Goal: Navigation & Orientation: Go to known website

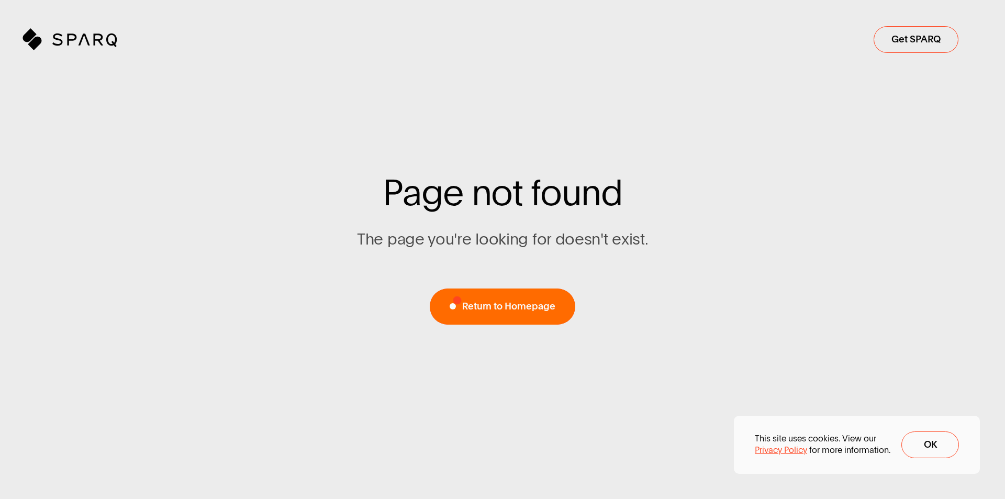
click at [457, 300] on span "Home" at bounding box center [502, 306] width 145 height 36
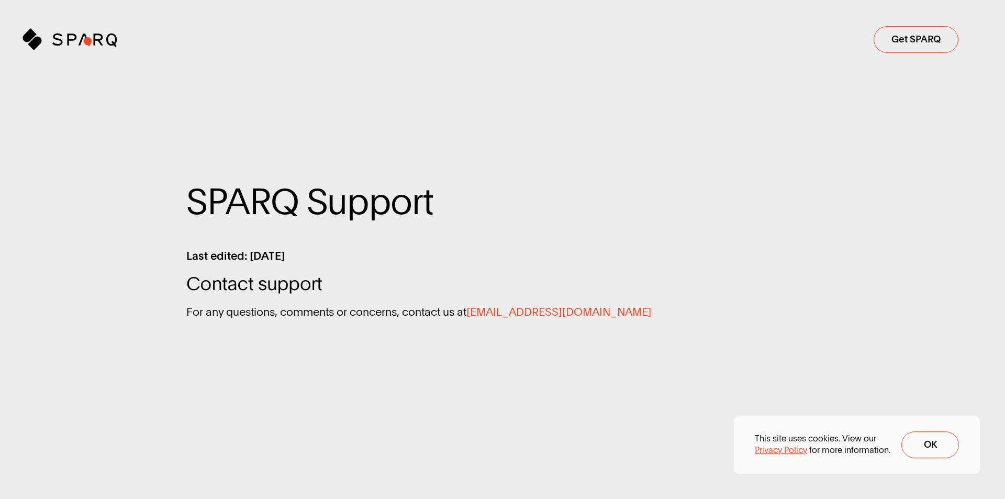
click at [80, 49] on icon "Sparq" at bounding box center [99, 39] width 95 height 21
